Goal: Information Seeking & Learning: Learn about a topic

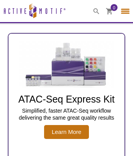
select select "[GEOGRAPHIC_DATA]"
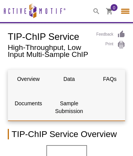
scroll to position [1995, 0]
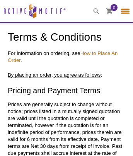
select select "[GEOGRAPHIC_DATA]"
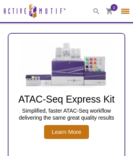
select select "[GEOGRAPHIC_DATA]"
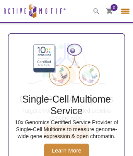
scroll to position [1226, 0]
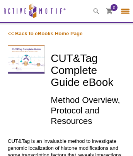
select select "[GEOGRAPHIC_DATA]"
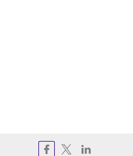
click at [46, 147] on icon at bounding box center [46, 149] width 5 height 10
